Goal: Check status: Check status

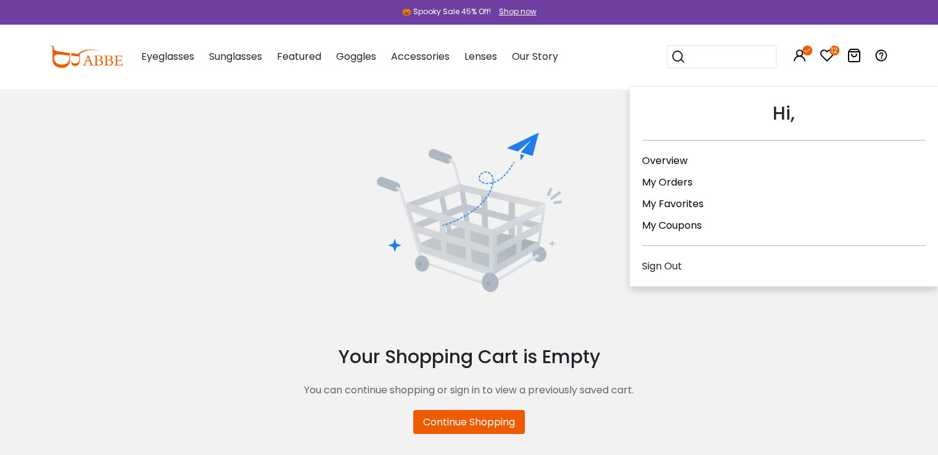
click at [802, 54] on icon at bounding box center [799, 55] width 15 height 15
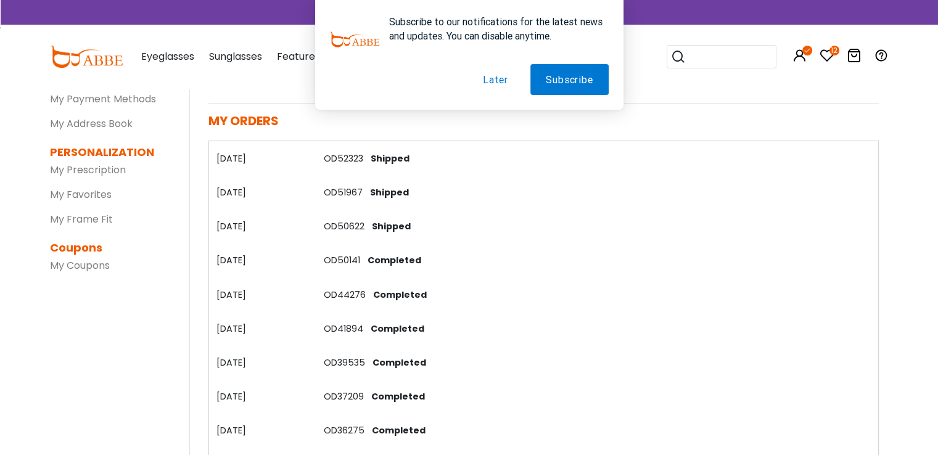
scroll to position [62, 0]
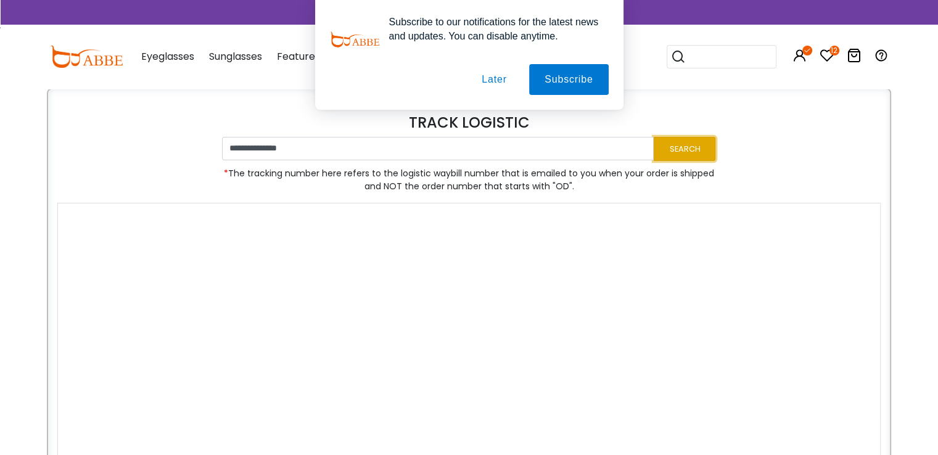
click at [691, 146] on button "Search" at bounding box center [684, 149] width 62 height 24
